Goal: Transaction & Acquisition: Purchase product/service

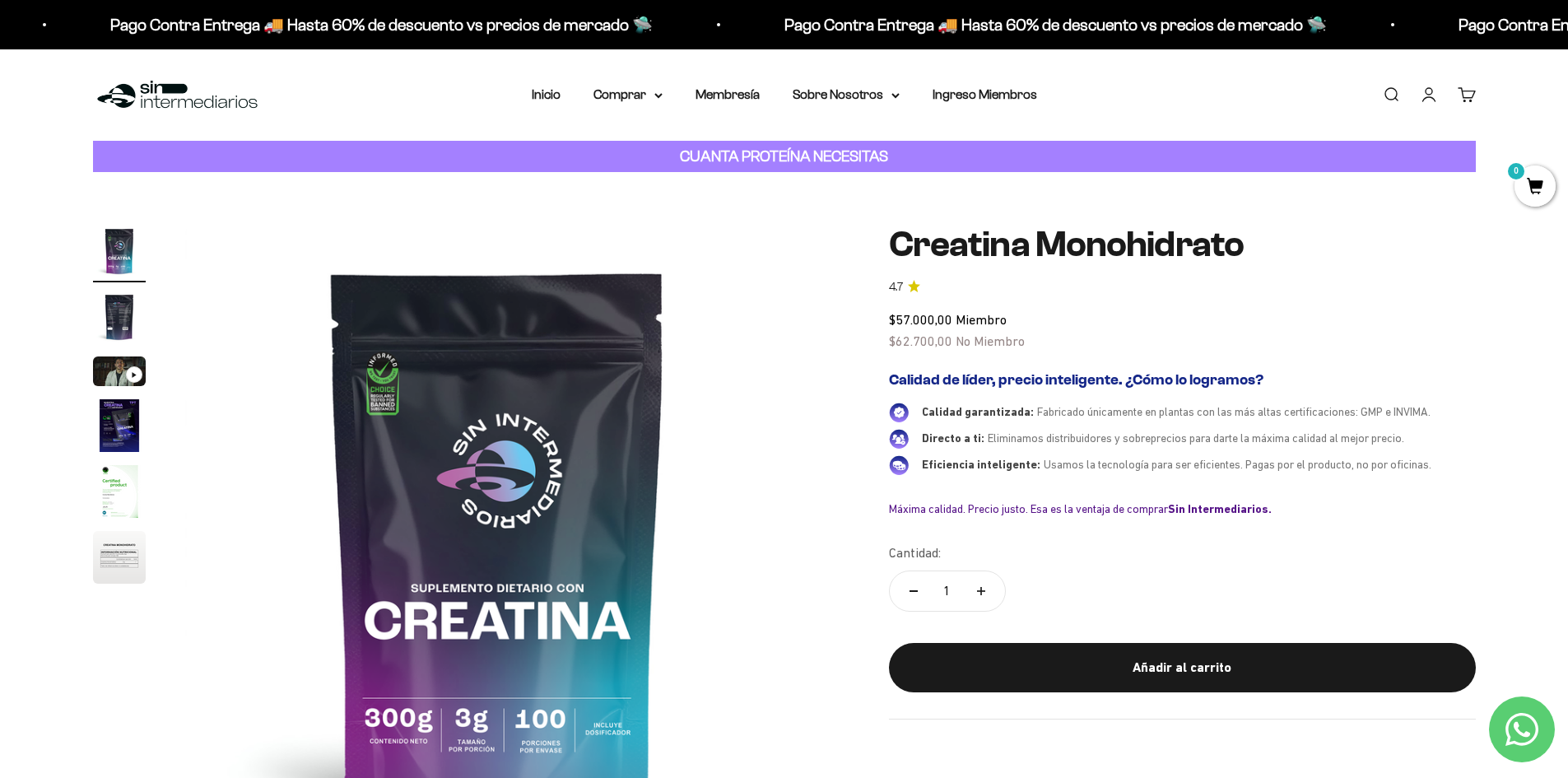
click at [1392, 95] on link "Buscar" at bounding box center [1391, 95] width 18 height 18
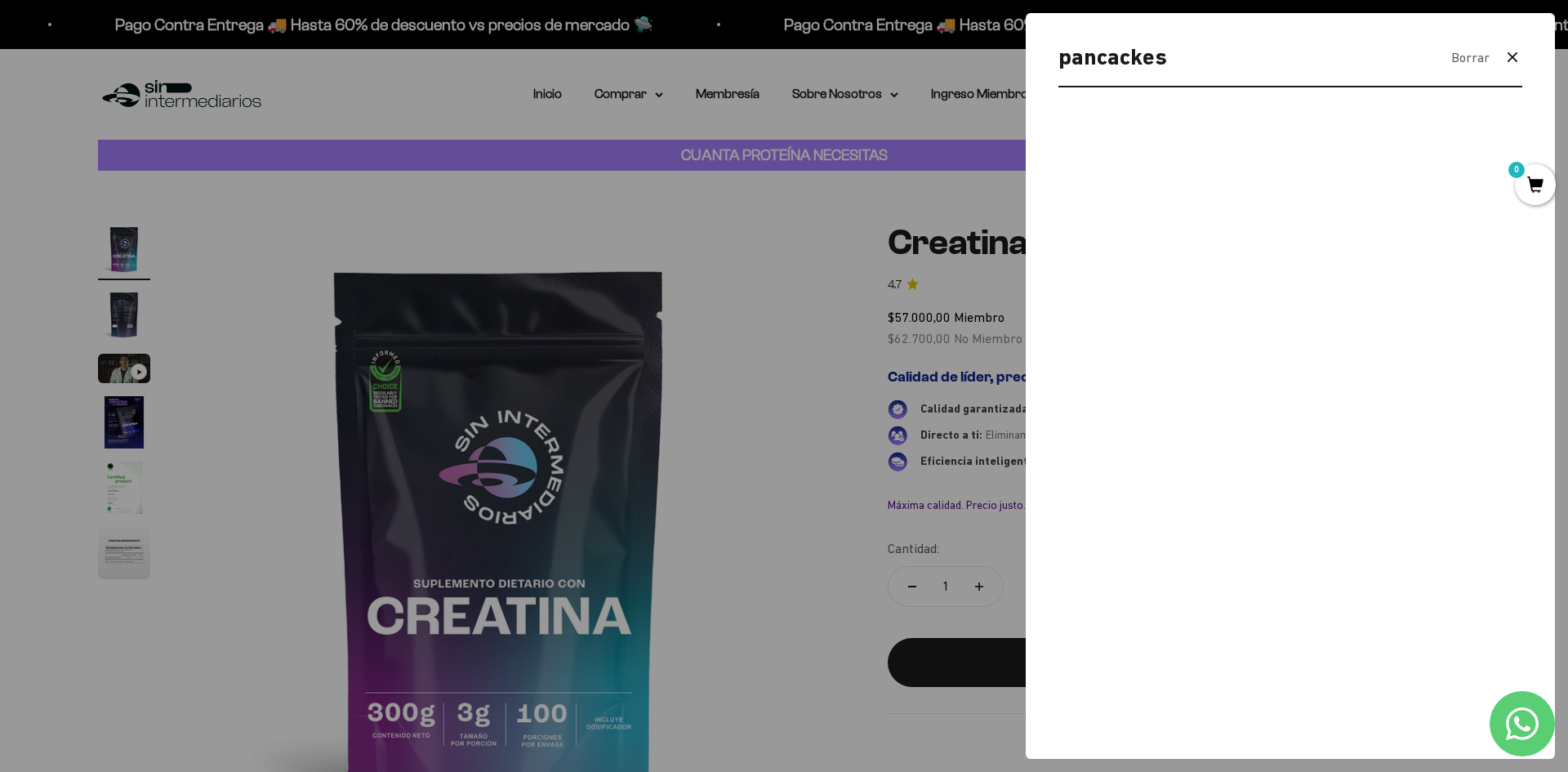
type input "pancackes"
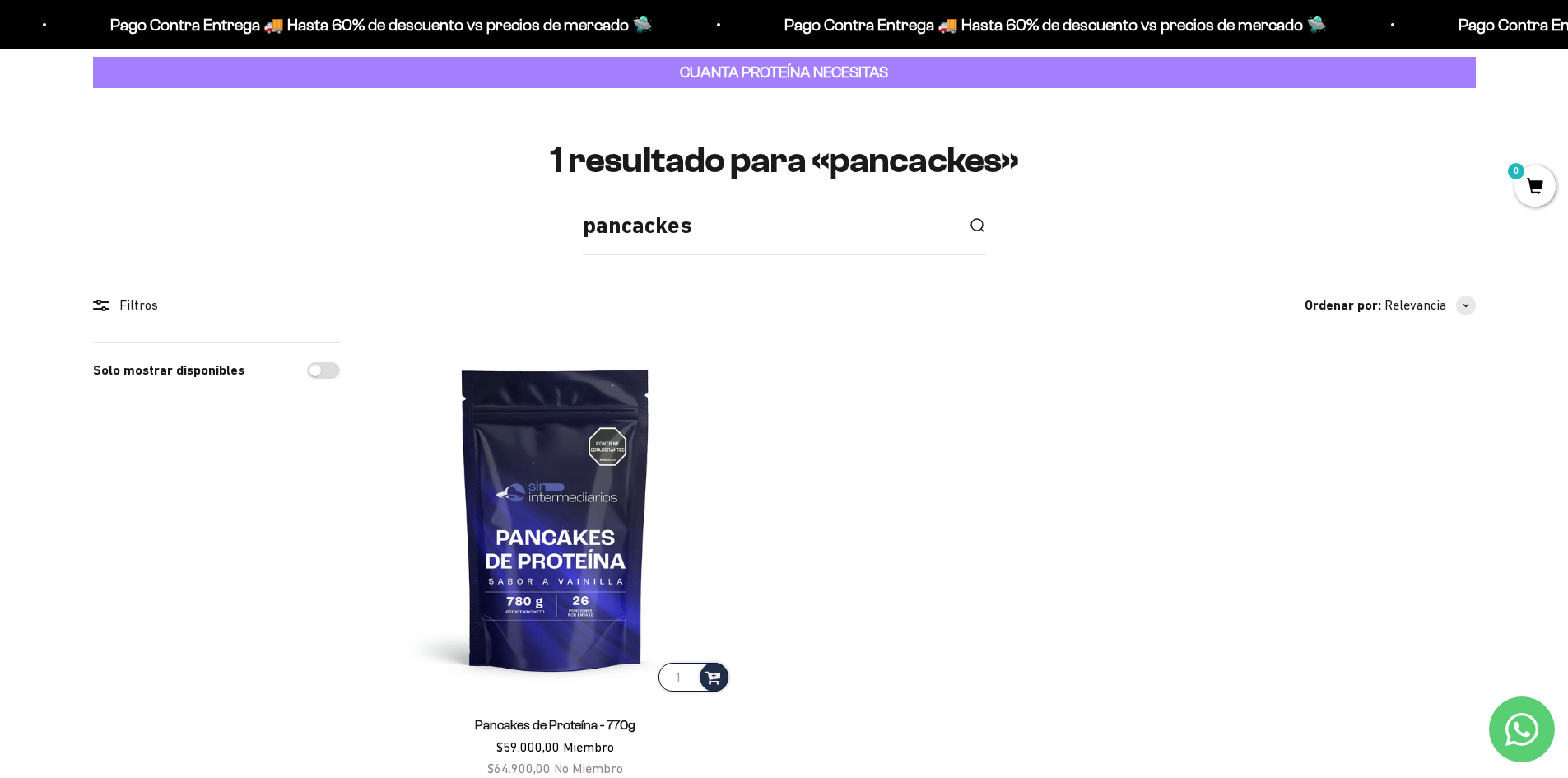
scroll to position [83, 0]
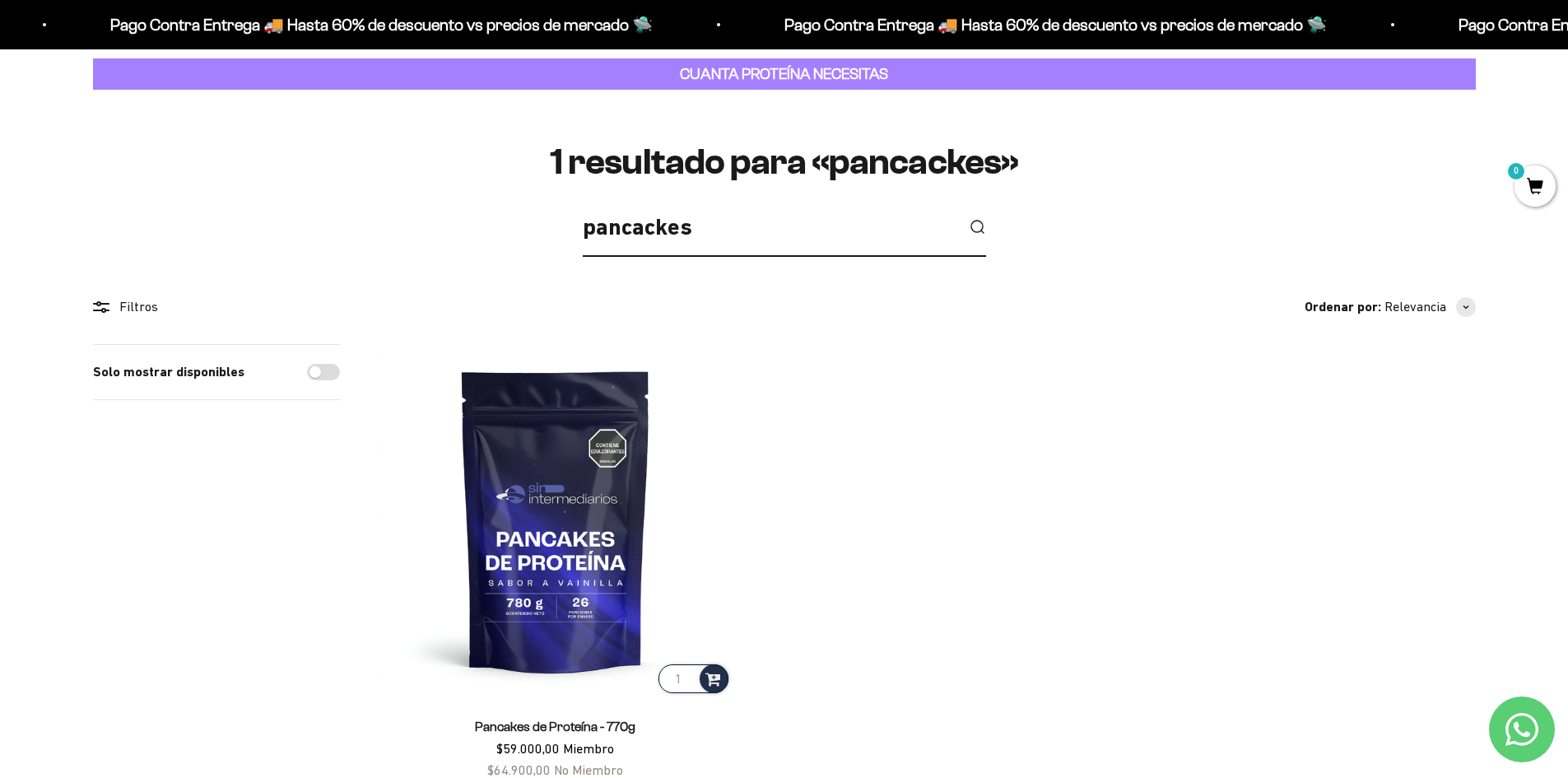
drag, startPoint x: 713, startPoint y: 214, endPoint x: 478, endPoint y: 225, distance: 235.3
click at [478, 225] on div "pancackes" at bounding box center [785, 233] width 1383 height 49
type input "iso"
click at [968, 218] on button "submit" at bounding box center [977, 227] width 18 height 18
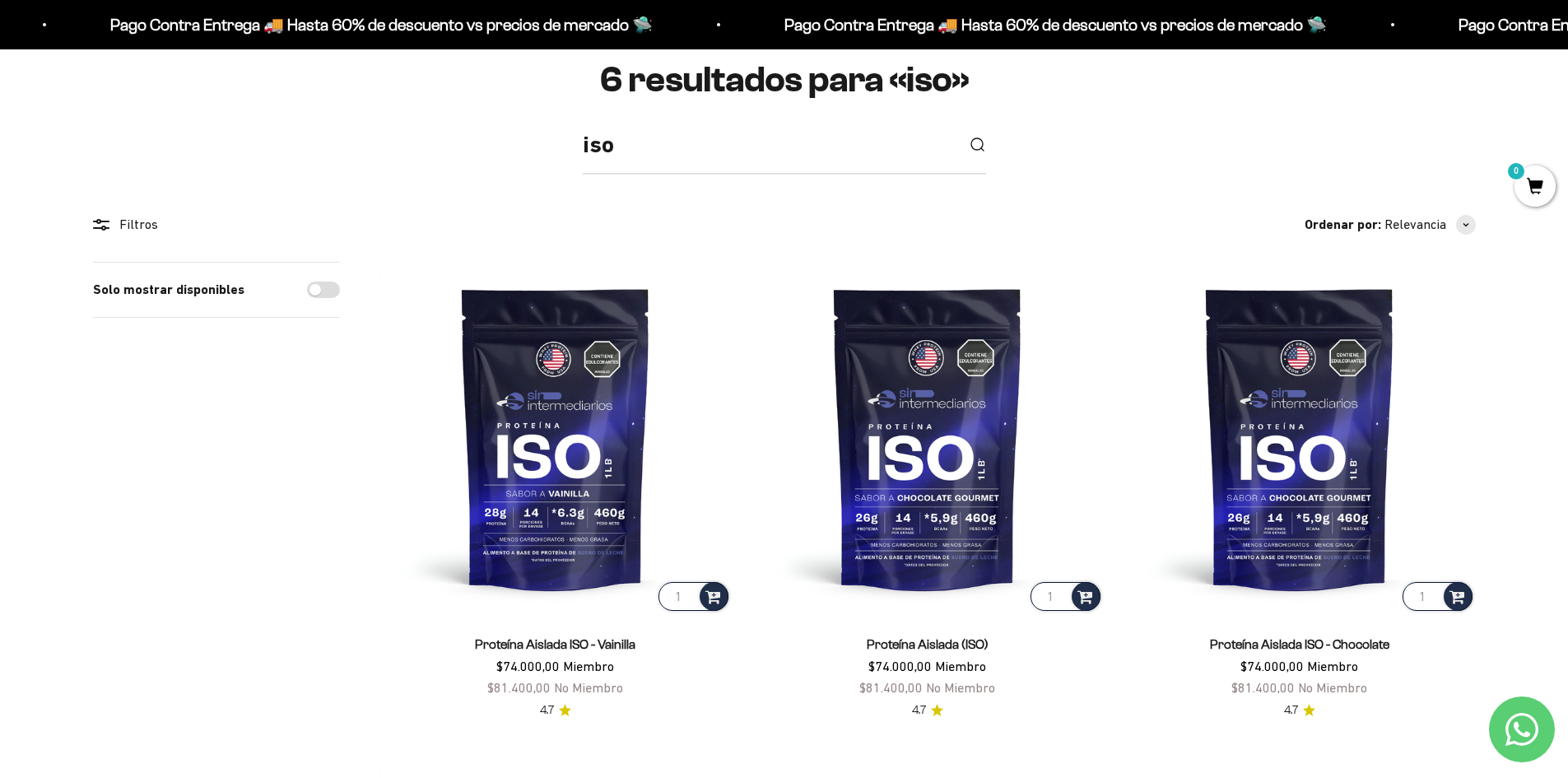
scroll to position [247, 0]
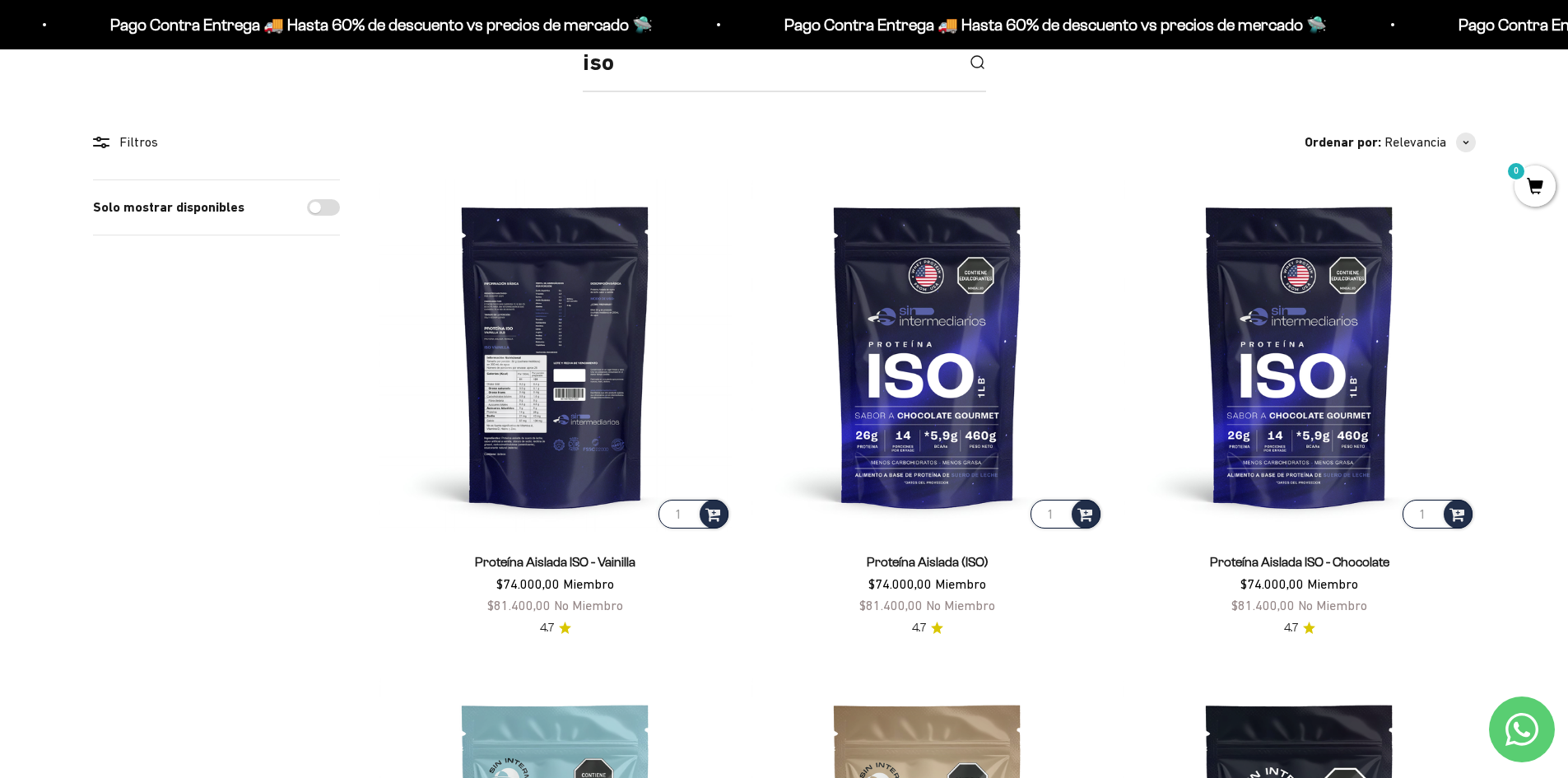
click at [601, 388] on img at bounding box center [555, 355] width 352 height 352
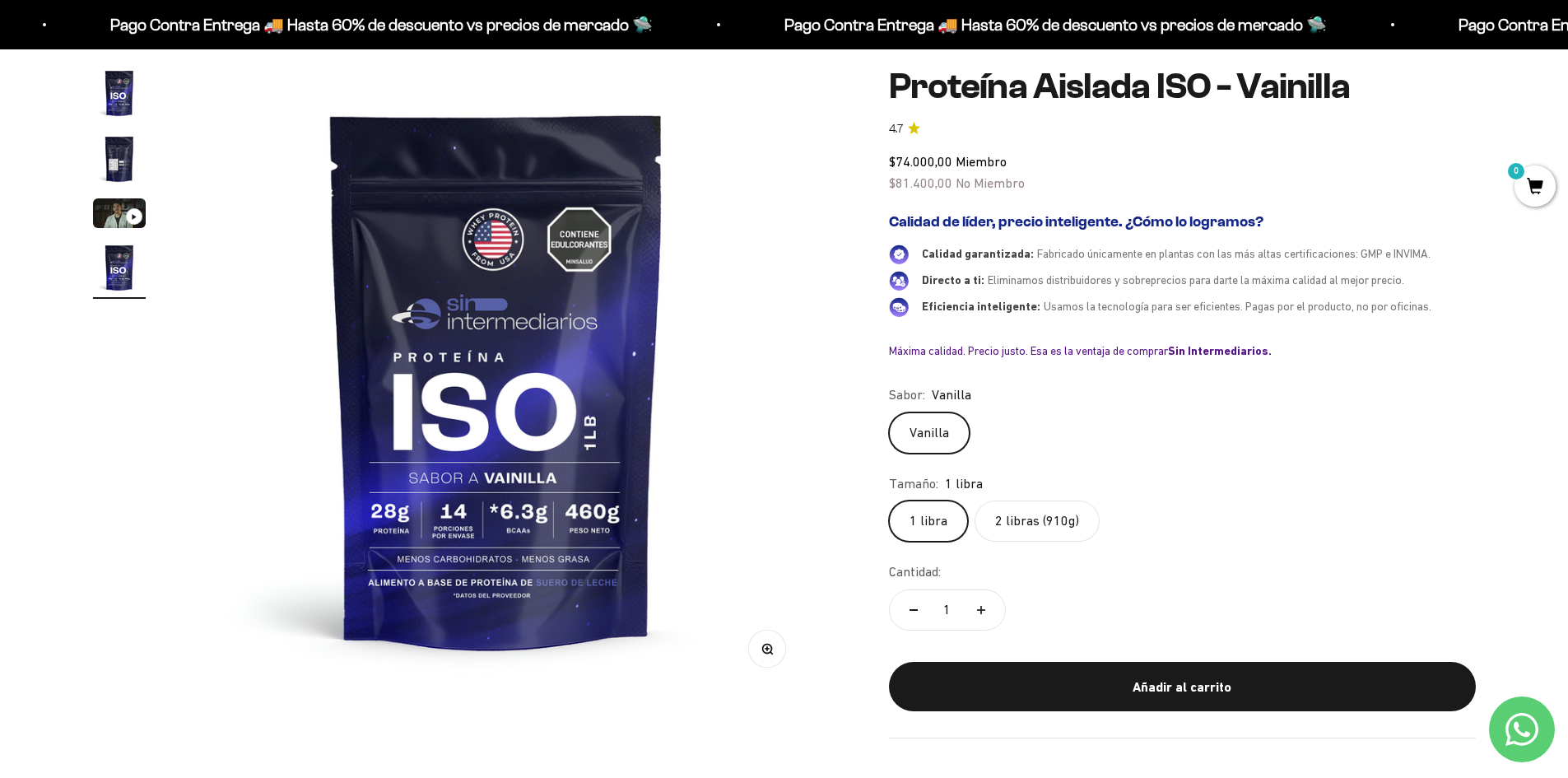
scroll to position [164, 0]
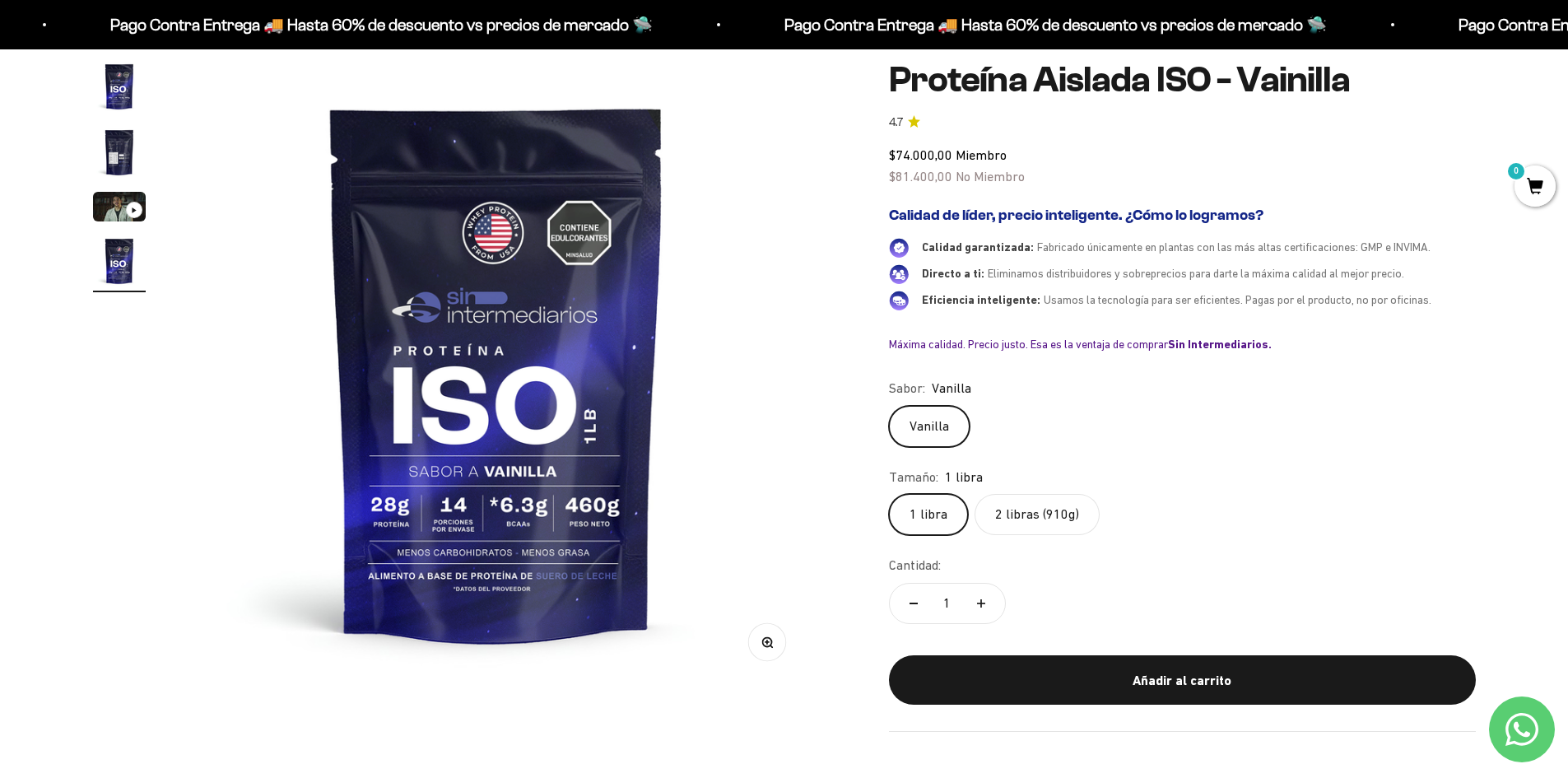
click at [1047, 519] on label "2 libras (910g)" at bounding box center [1037, 515] width 125 height 41
click at [889, 494] on input "2 libras (910g)" at bounding box center [888, 493] width 1 height 1
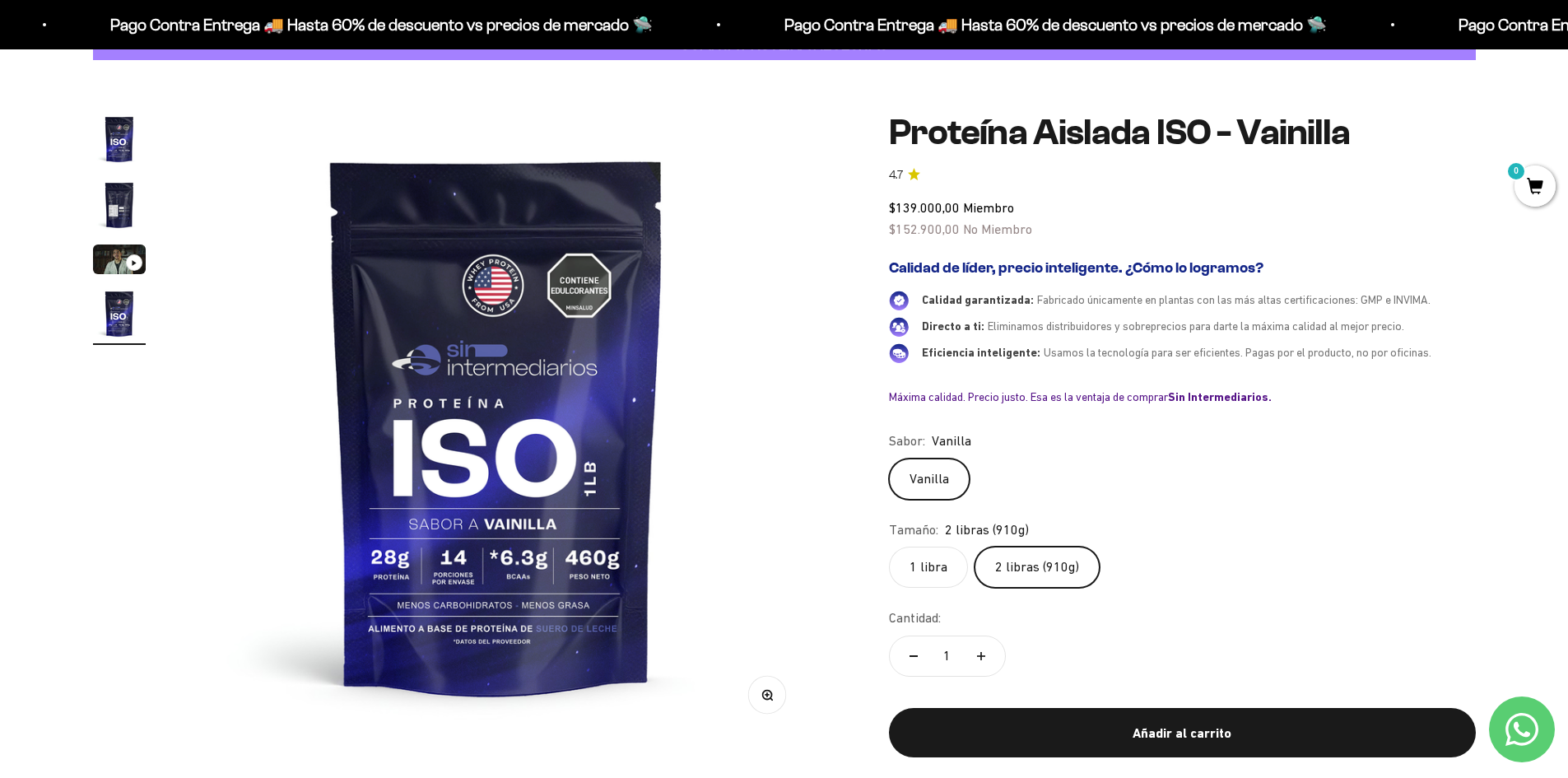
scroll to position [83, 0]
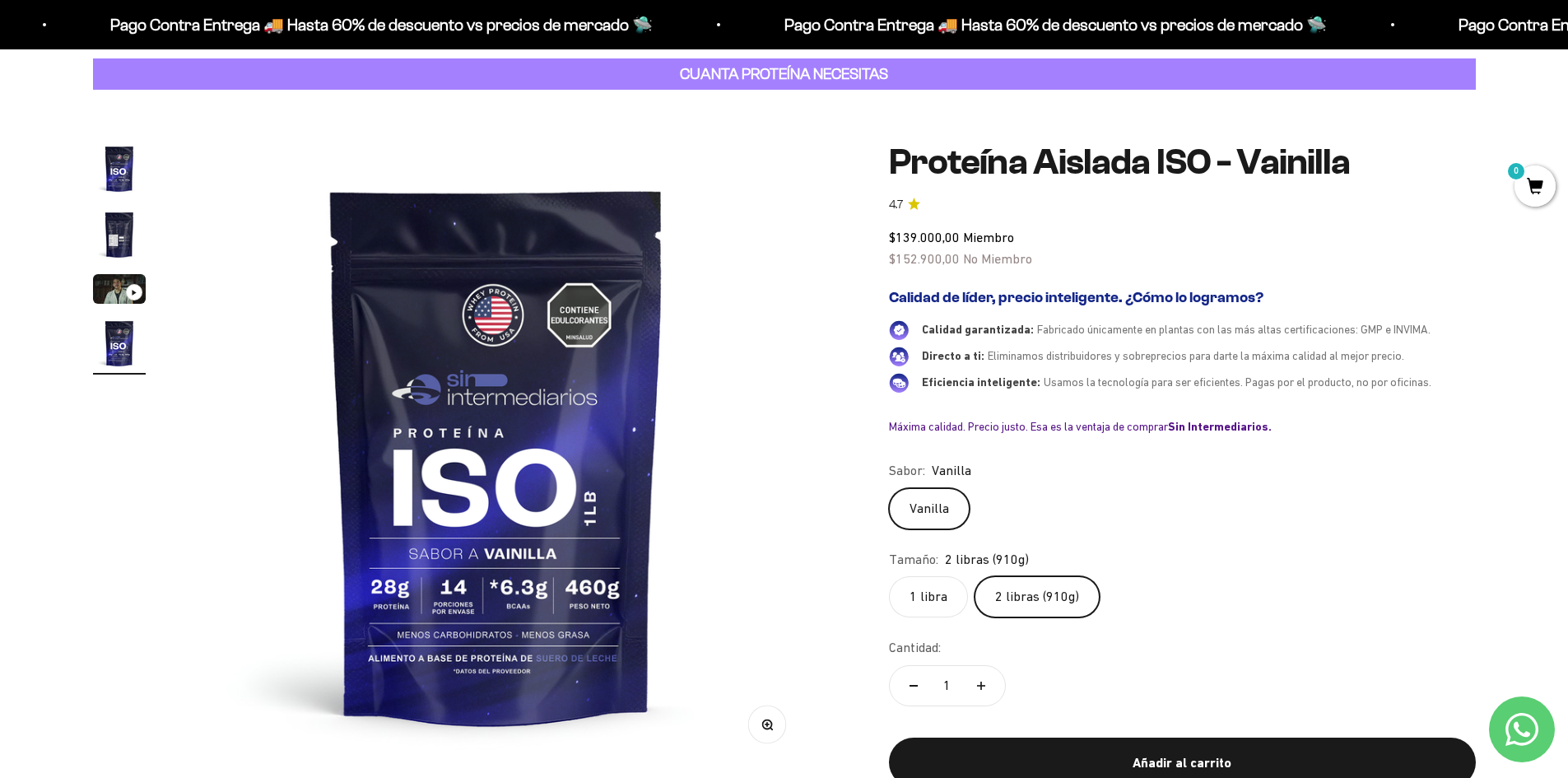
click at [939, 596] on label "1 libra" at bounding box center [929, 596] width 79 height 41
click at [889, 576] on input "1 libra" at bounding box center [888, 575] width 1 height 1
